Goal: Book appointment/travel/reservation

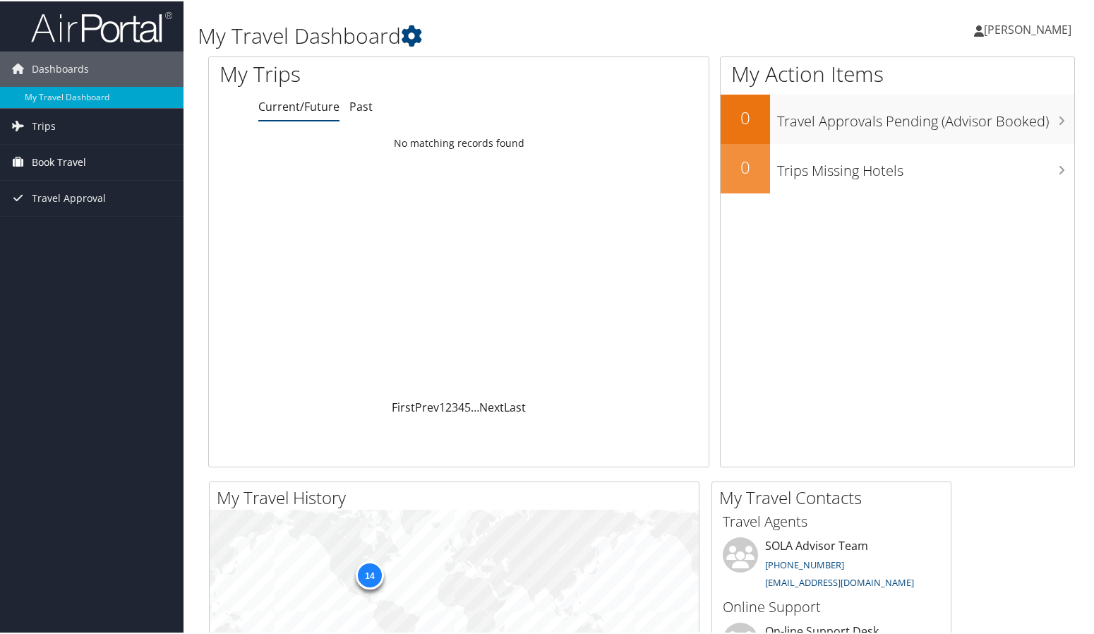
click at [71, 161] on span "Book Travel" at bounding box center [59, 160] width 54 height 35
click at [74, 210] on link "Book/Manage Online Trips" at bounding box center [91, 210] width 183 height 21
